Goal: Task Accomplishment & Management: Complete application form

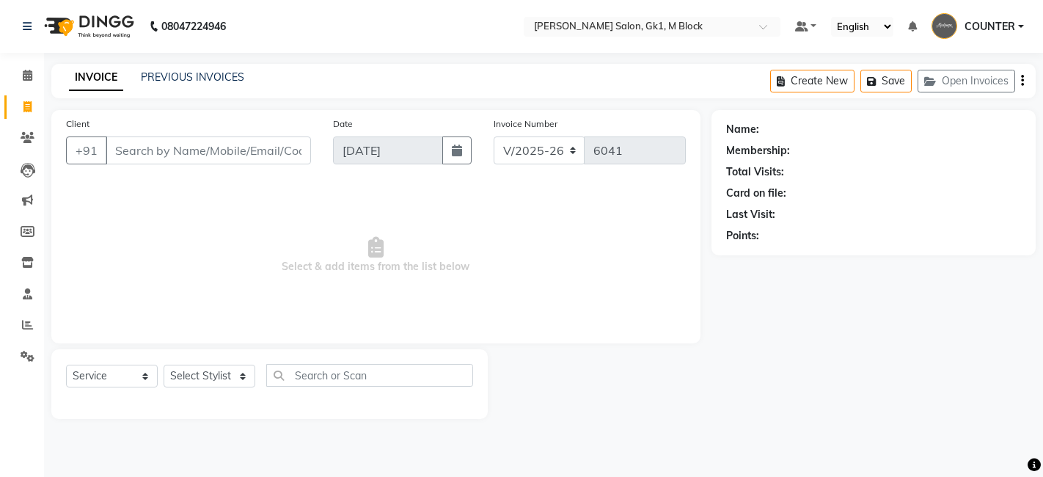
select select "6312"
select select "service"
click at [193, 153] on input "Client" at bounding box center [208, 150] width 205 height 28
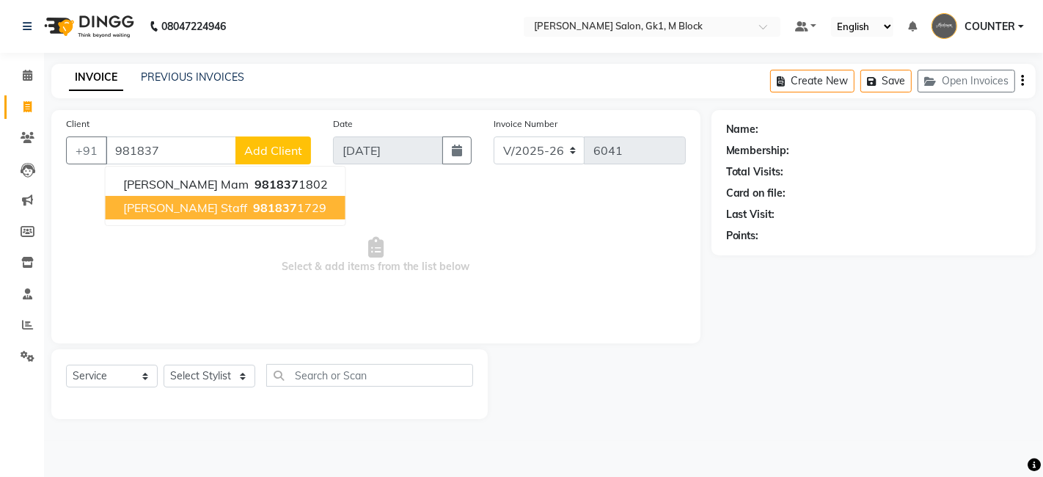
click at [184, 208] on span "[PERSON_NAME] staff" at bounding box center [185, 207] width 124 height 15
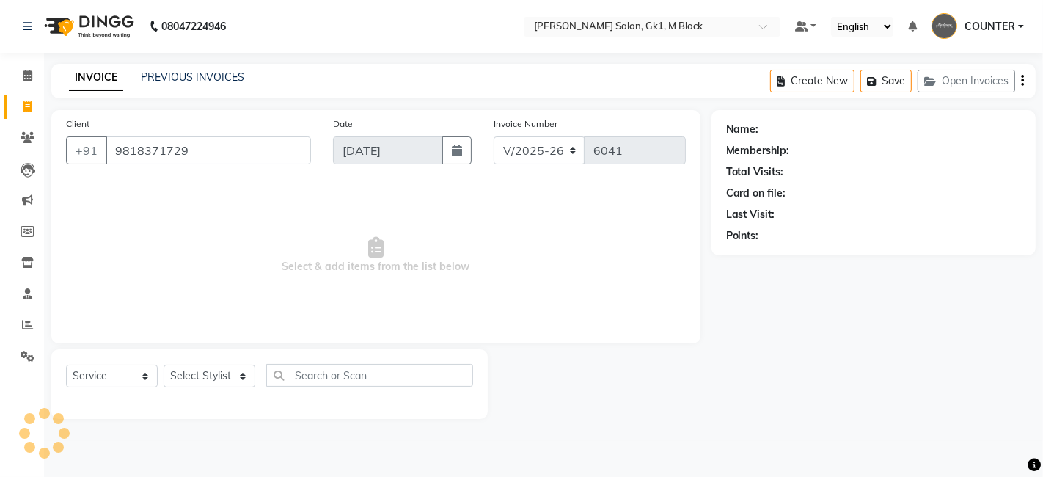
type input "9818371729"
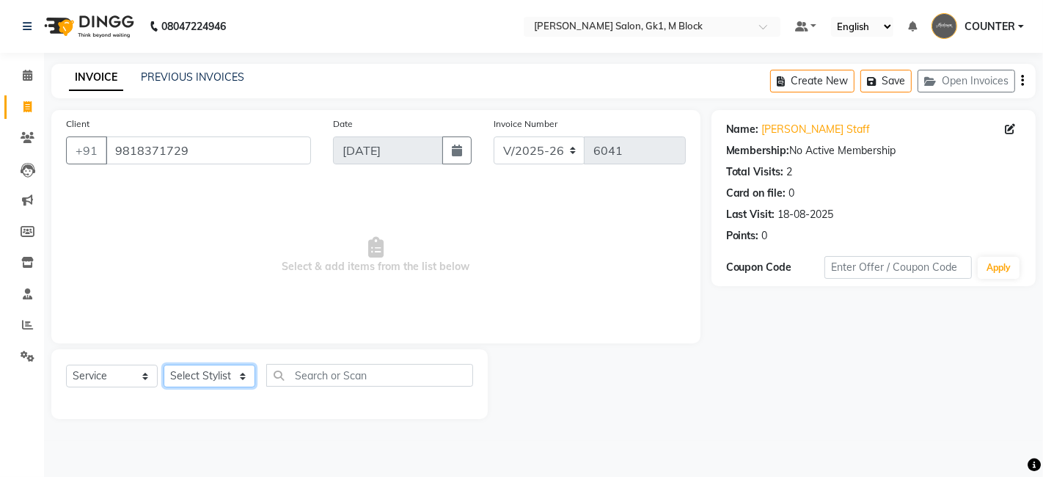
click at [214, 379] on select "Select Stylist AJAY [PERSON_NAME] [PERSON_NAME] [PERSON_NAME] COUNTER [PERSON_N…" at bounding box center [210, 376] width 92 height 23
select select "59653"
click at [164, 365] on select "Select Stylist AJAY [PERSON_NAME] [PERSON_NAME] [PERSON_NAME] COUNTER [PERSON_N…" at bounding box center [210, 376] width 92 height 23
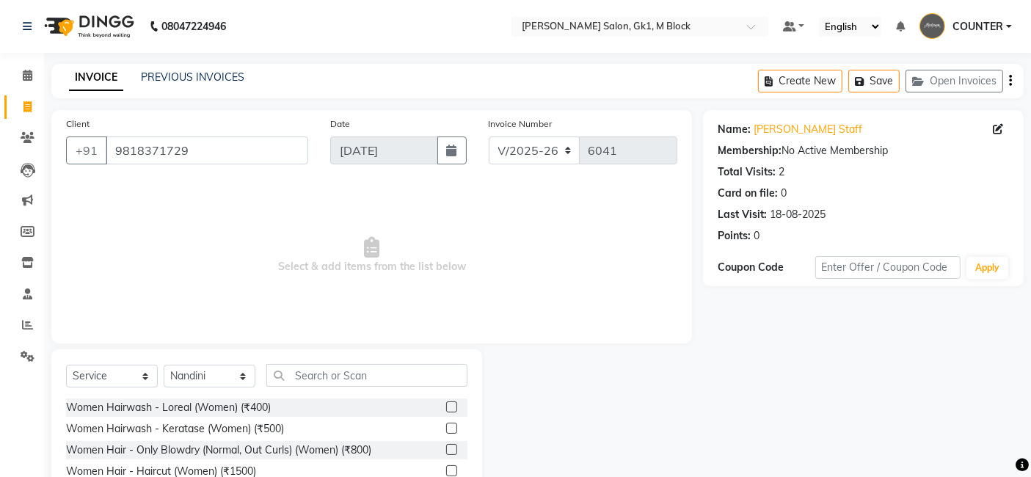
click at [446, 404] on label at bounding box center [451, 406] width 11 height 11
click at [446, 404] on input "checkbox" at bounding box center [451, 408] width 10 height 10
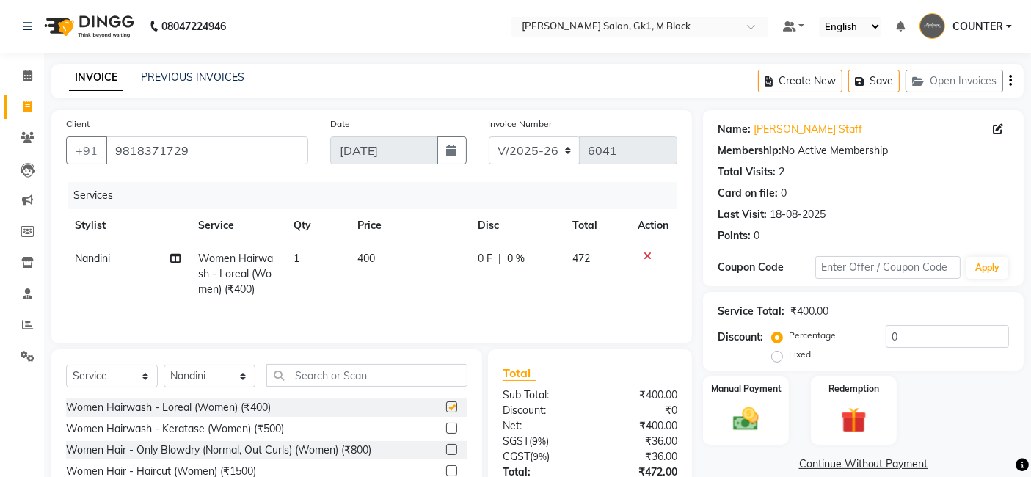
checkbox input "false"
click at [735, 453] on div "Name: [PERSON_NAME] Staff Membership: No Active Membership Total Visits: 2 Card…" at bounding box center [869, 338] width 332 height 456
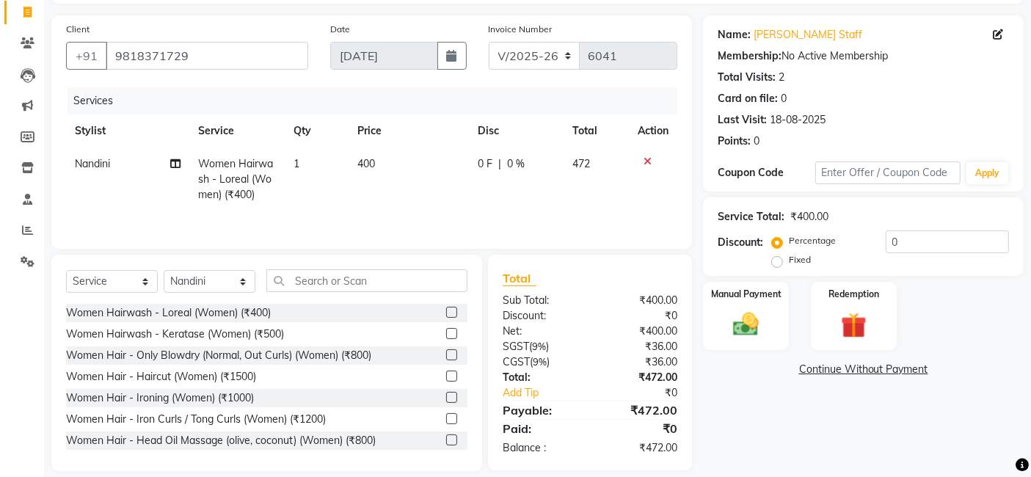
scroll to position [98, 0]
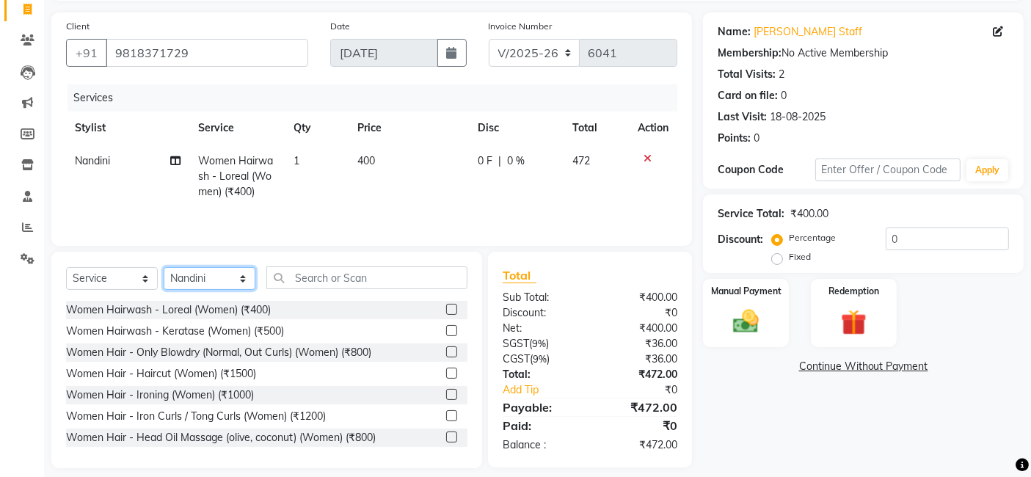
click at [208, 269] on select "Select Stylist AJAY [PERSON_NAME] [PERSON_NAME] [PERSON_NAME] COUNTER [PERSON_N…" at bounding box center [210, 278] width 92 height 23
select select "47638"
click at [164, 268] on select "Select Stylist AJAY [PERSON_NAME] [PERSON_NAME] [PERSON_NAME] COUNTER [PERSON_N…" at bounding box center [210, 278] width 92 height 23
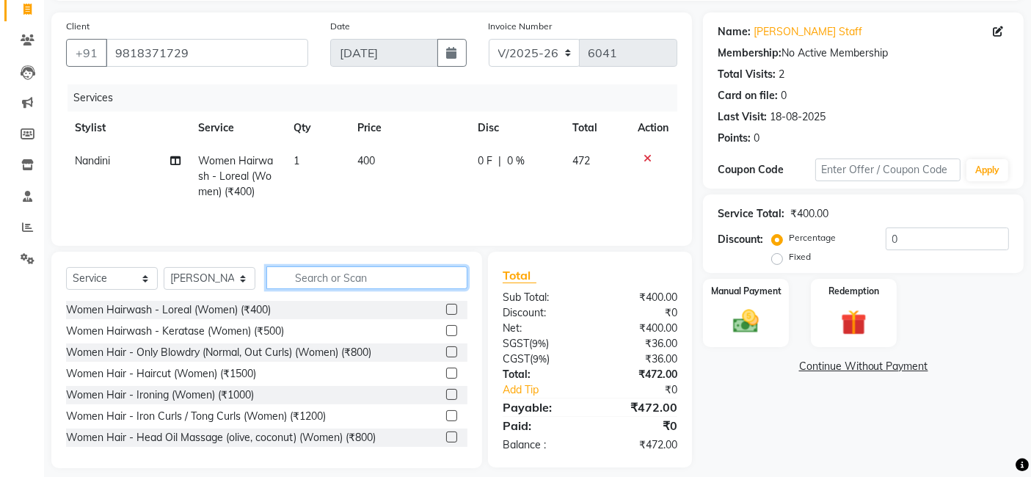
click at [318, 269] on input "text" at bounding box center [366, 277] width 201 height 23
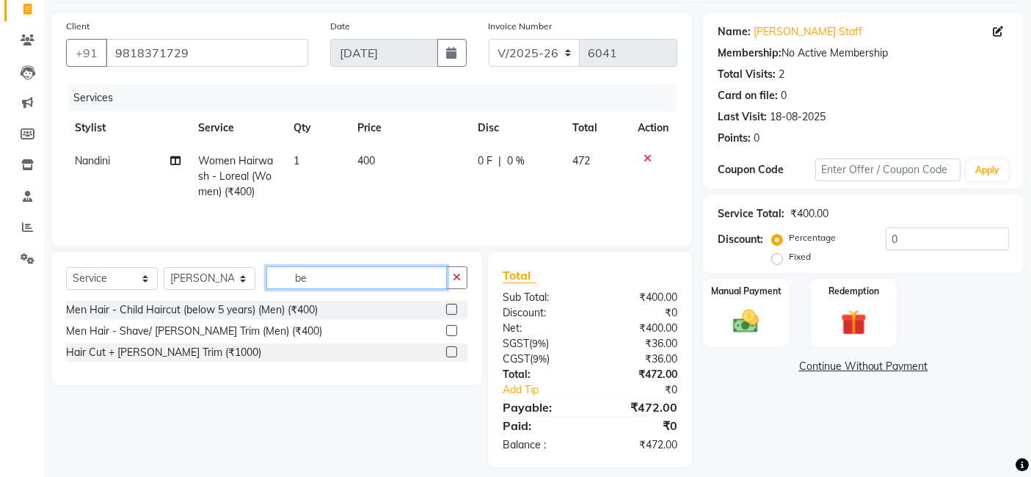
type input "be"
click at [453, 334] on label at bounding box center [451, 330] width 11 height 11
click at [453, 334] on input "checkbox" at bounding box center [451, 332] width 10 height 10
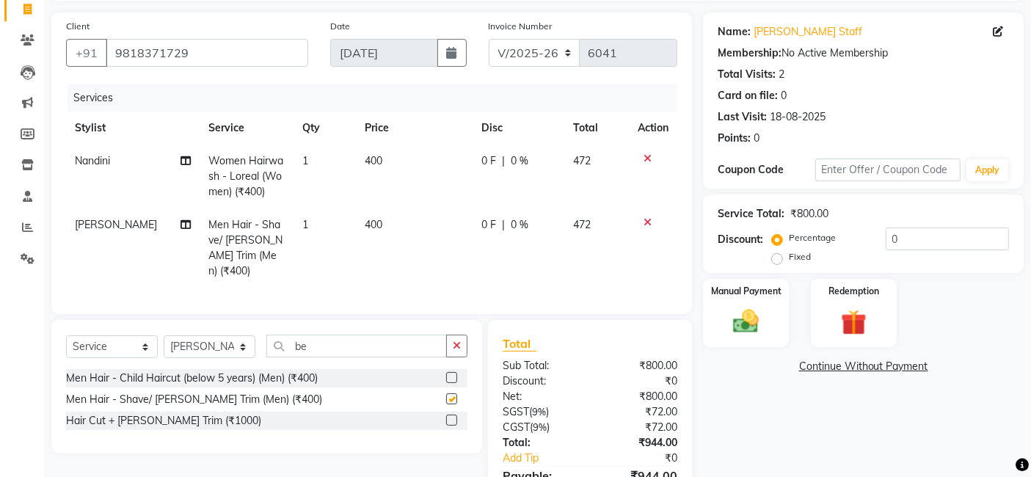
checkbox input "false"
click at [770, 424] on div "Name: [PERSON_NAME] Staff Membership: No Active Membership Total Visits: 2 Card…" at bounding box center [869, 273] width 332 height 523
click at [886, 240] on input "0" at bounding box center [947, 238] width 123 height 23
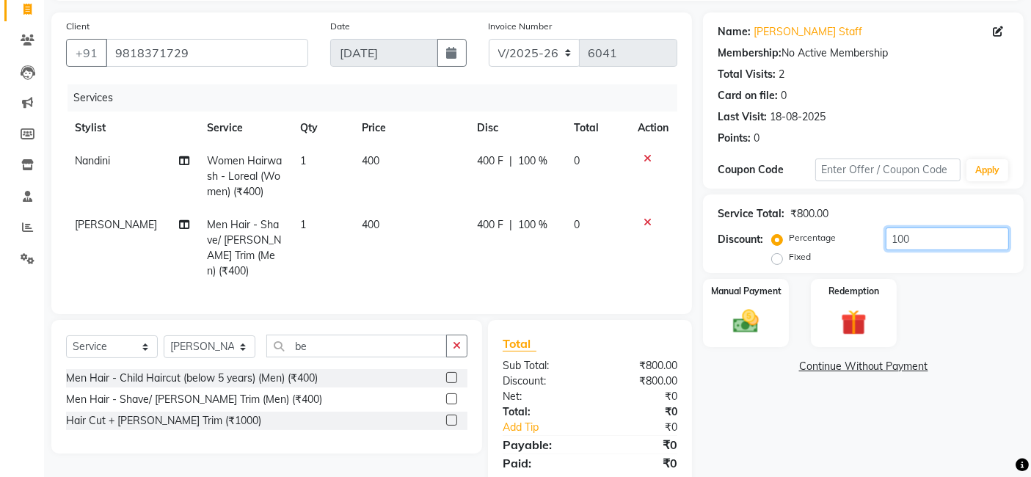
type input "100"
click at [786, 424] on div "Name: [PERSON_NAME] Staff Membership: No Active Membership Total Visits: 2 Card…" at bounding box center [869, 258] width 332 height 492
click at [746, 334] on img at bounding box center [746, 321] width 44 height 31
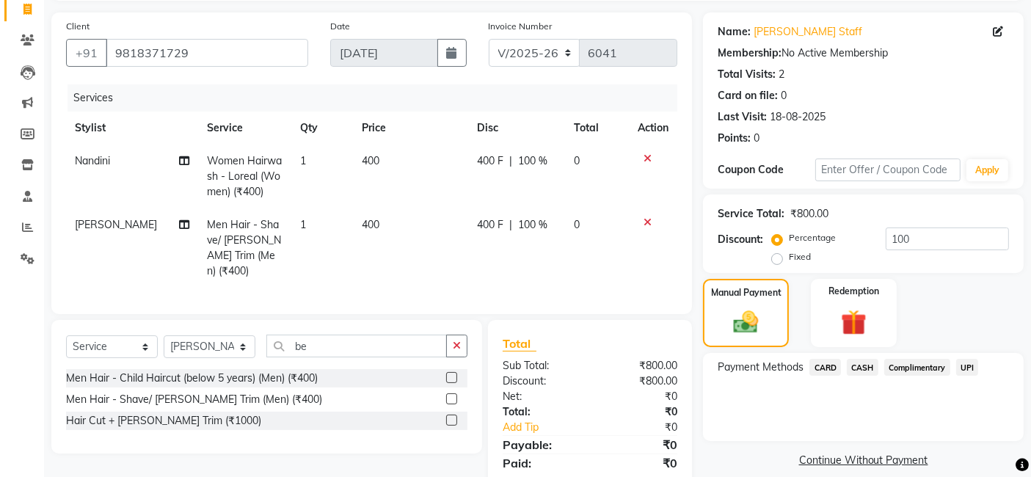
click at [922, 370] on span "Complimentary" at bounding box center [917, 367] width 66 height 17
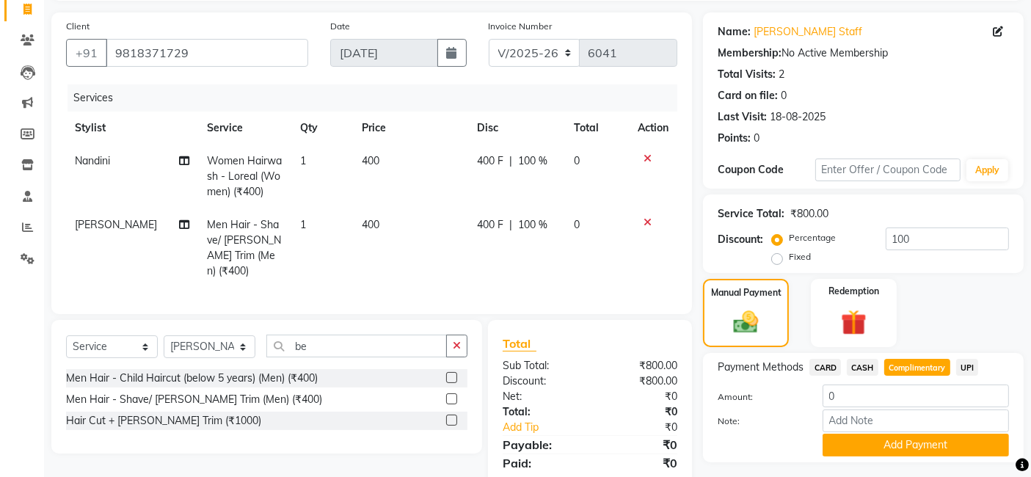
click at [950, 291] on div "Manual Payment Redemption" at bounding box center [863, 313] width 343 height 69
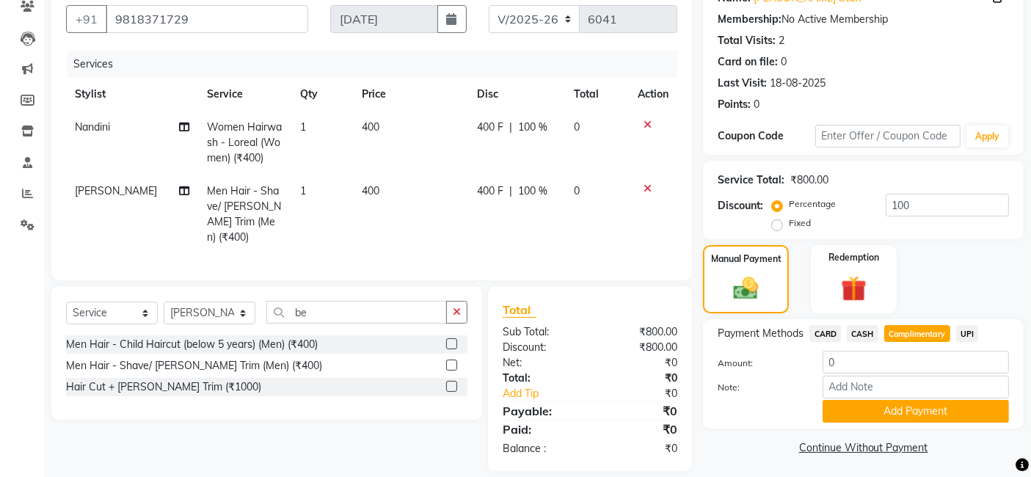
scroll to position [143, 0]
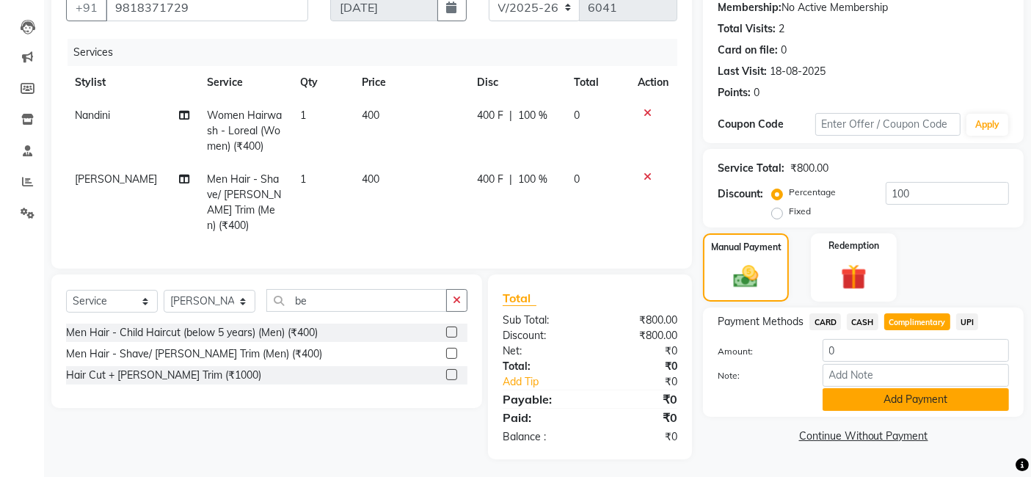
click at [944, 404] on button "Add Payment" at bounding box center [916, 399] width 186 height 23
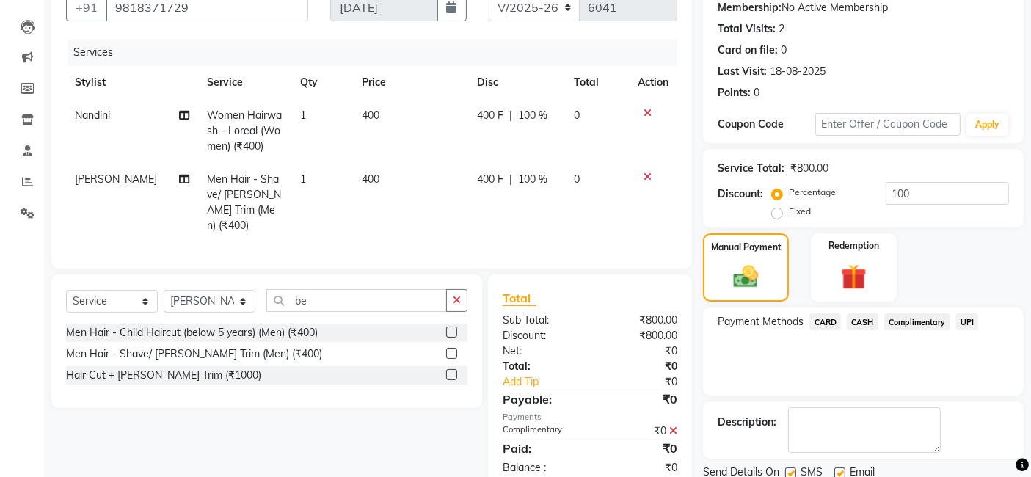
click at [981, 409] on div "Description:" at bounding box center [863, 429] width 291 height 45
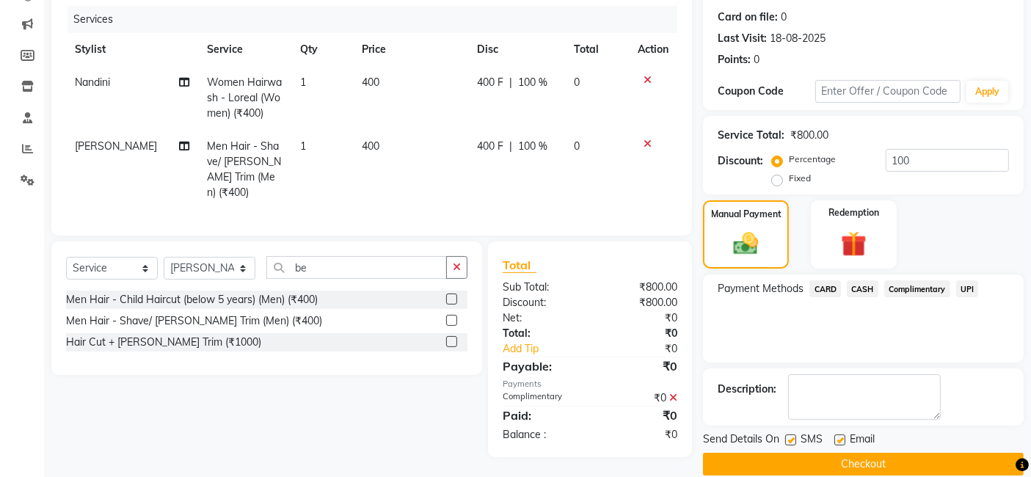
scroll to position [195, 0]
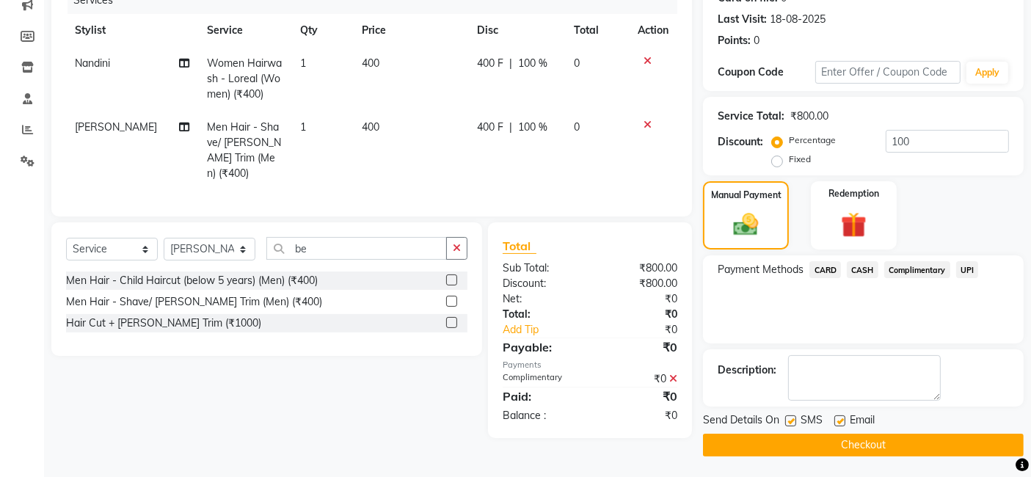
click at [769, 444] on button "Checkout" at bounding box center [863, 445] width 321 height 23
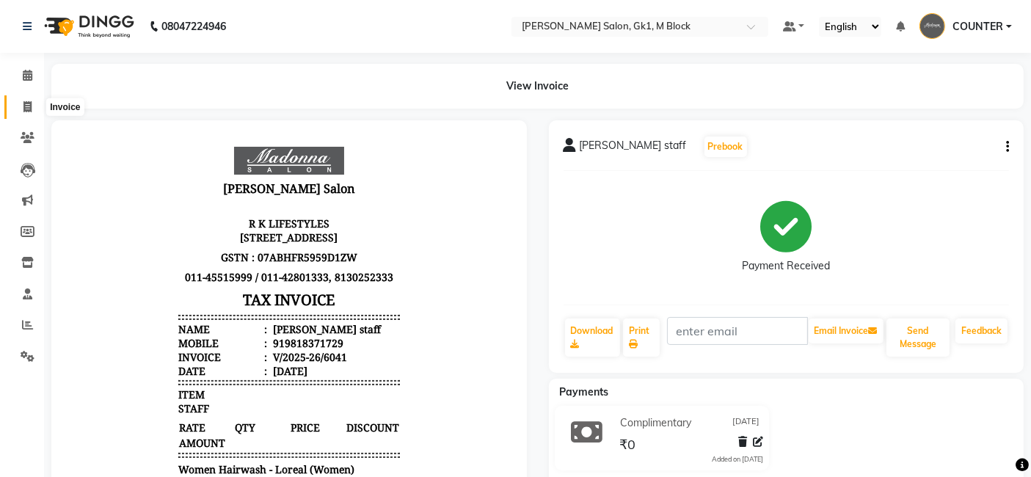
click at [23, 108] on icon at bounding box center [27, 106] width 8 height 11
select select "service"
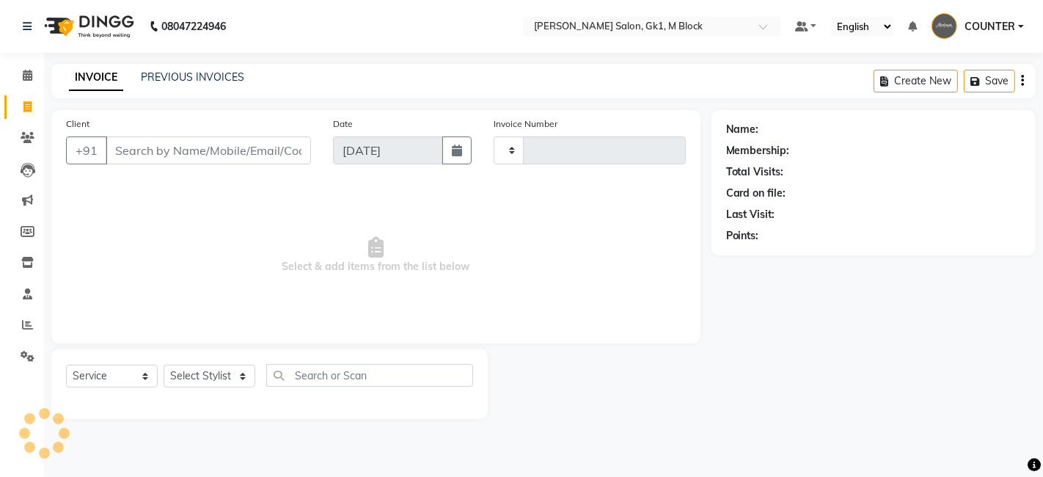
type input "6042"
select select "6312"
